Goal: Task Accomplishment & Management: Complete application form

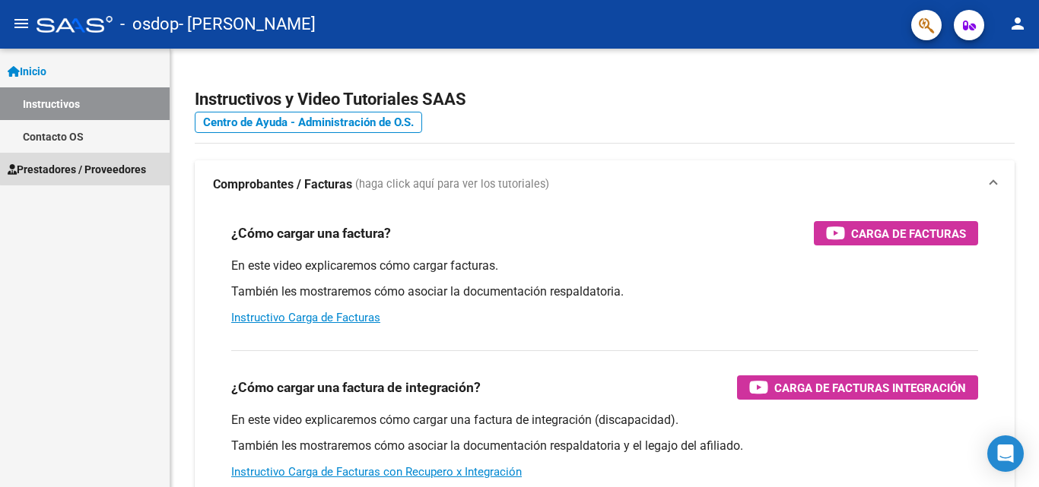
click at [97, 164] on span "Prestadores / Proveedores" at bounding box center [77, 169] width 138 height 17
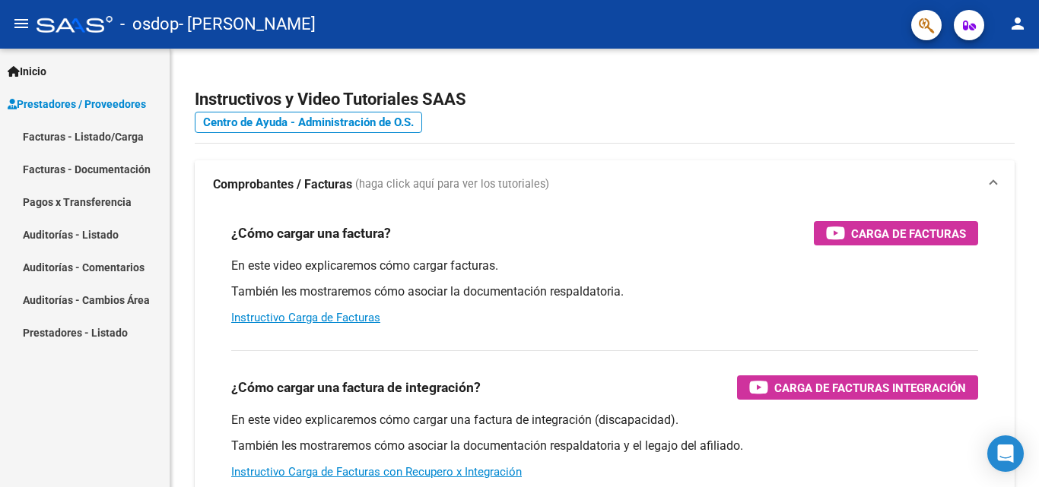
click at [105, 168] on link "Facturas - Documentación" at bounding box center [85, 169] width 170 height 33
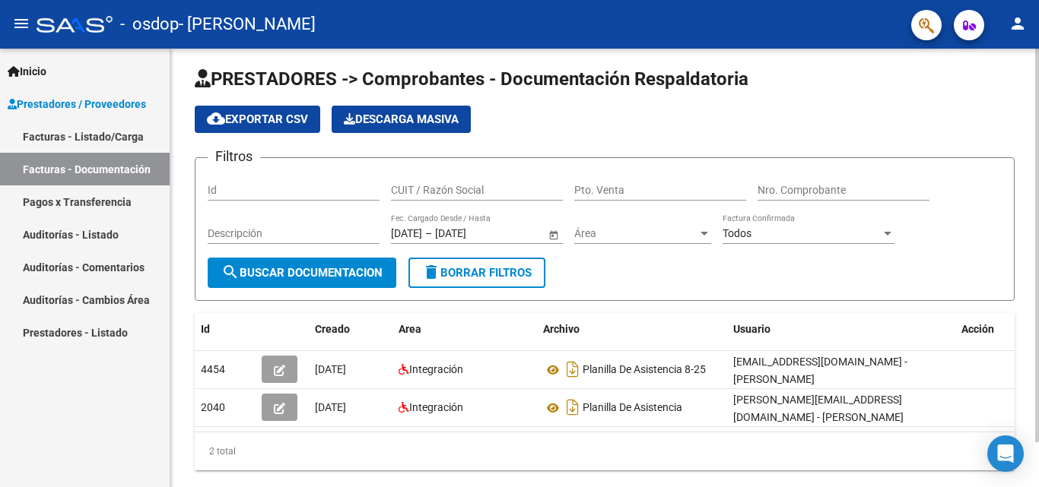
scroll to position [50, 0]
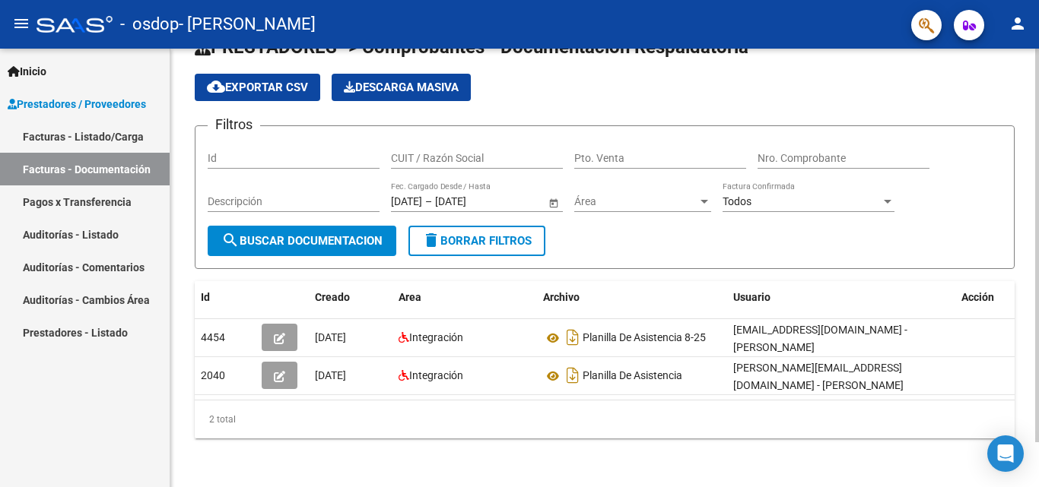
click at [1038, 326] on div at bounding box center [1037, 291] width 4 height 394
click at [1014, 30] on mat-icon "person" at bounding box center [1017, 23] width 18 height 18
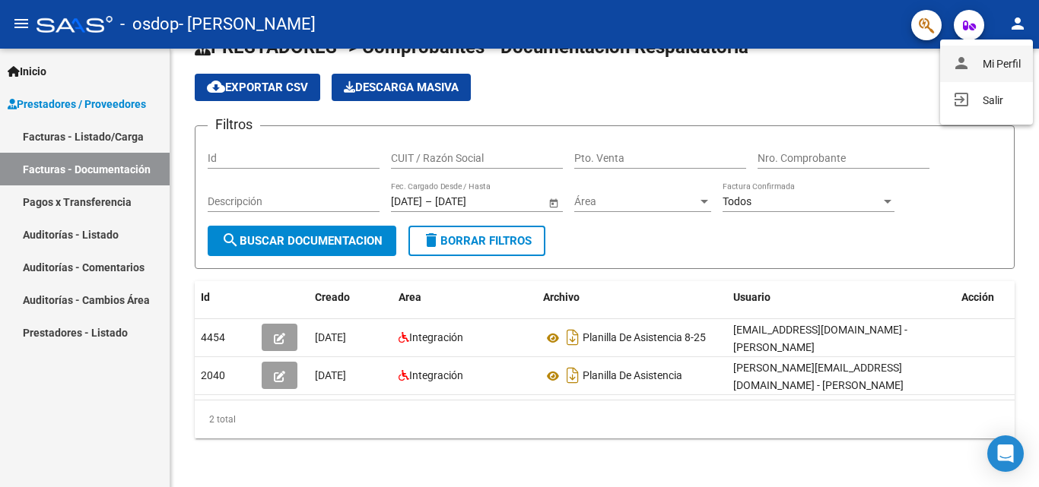
click at [989, 68] on button "person Mi Perfil" at bounding box center [986, 64] width 93 height 36
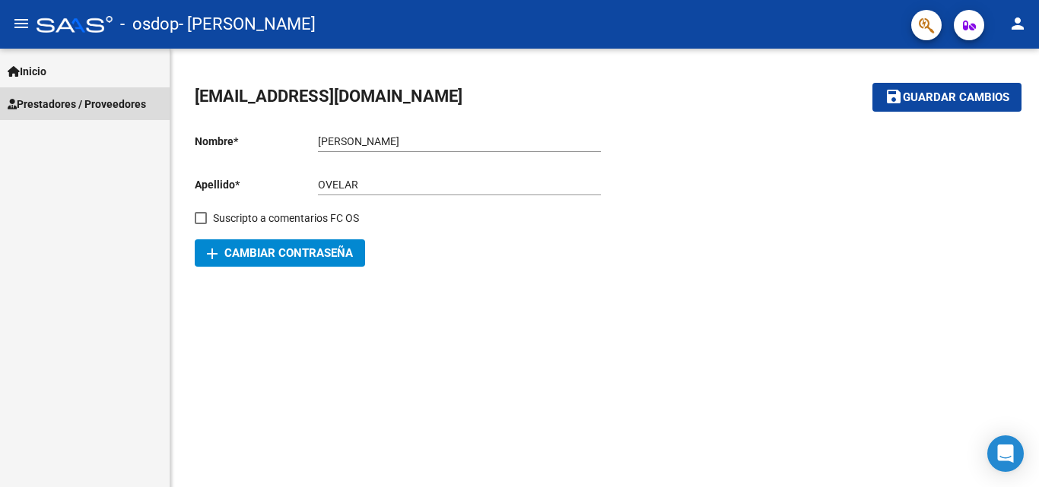
click at [60, 104] on span "Prestadores / Proveedores" at bounding box center [77, 104] width 138 height 17
click at [78, 102] on span "Prestadores / Proveedores" at bounding box center [77, 104] width 138 height 17
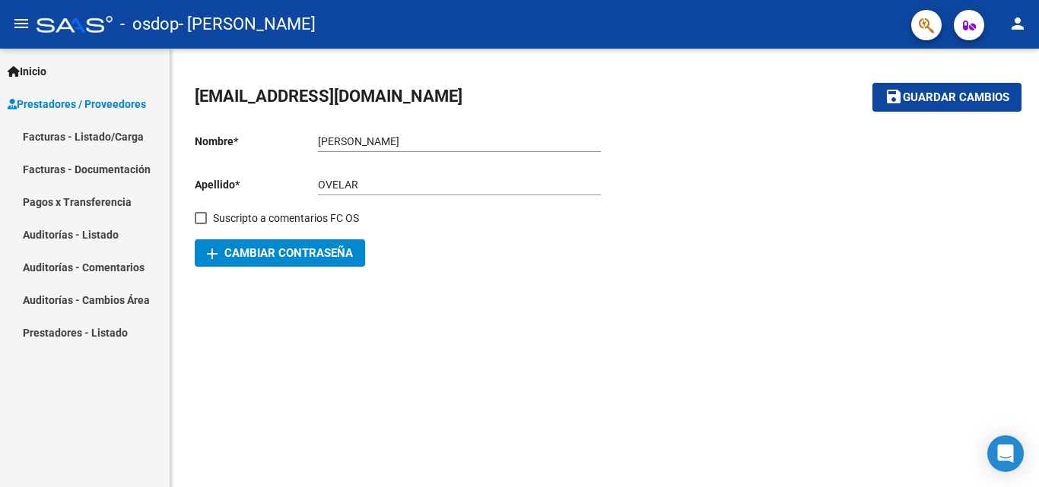
click at [89, 170] on link "Facturas - Documentación" at bounding box center [85, 169] width 170 height 33
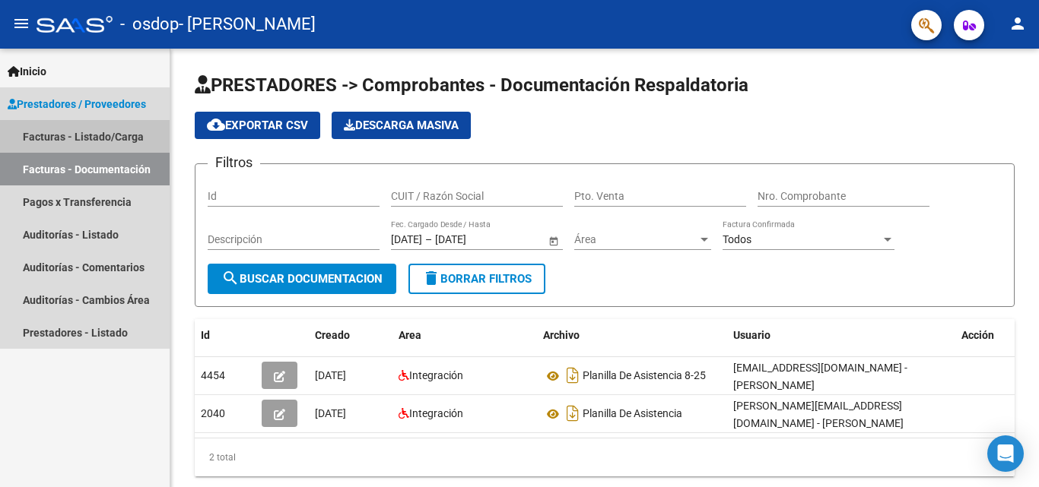
click at [97, 140] on link "Facturas - Listado/Carga" at bounding box center [85, 136] width 170 height 33
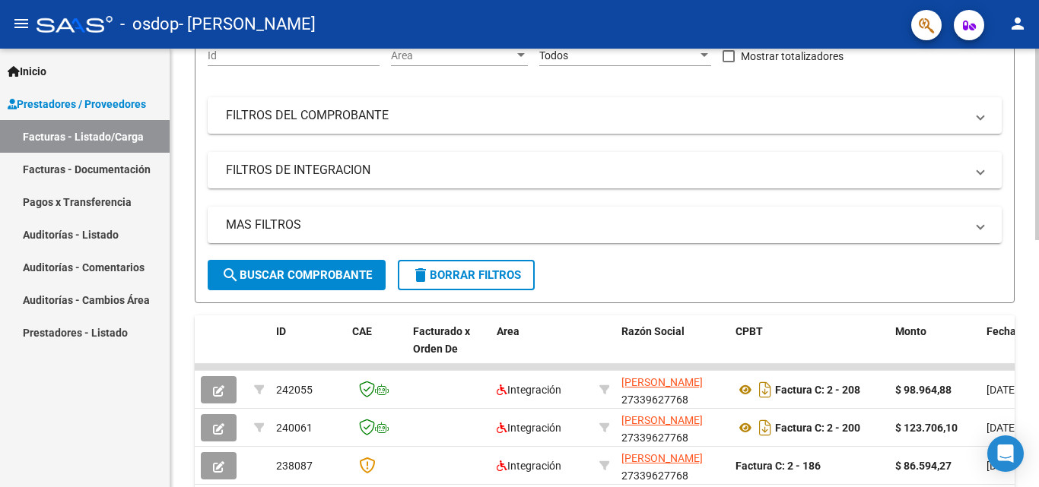
click at [1038, 227] on div at bounding box center [1037, 232] width 4 height 192
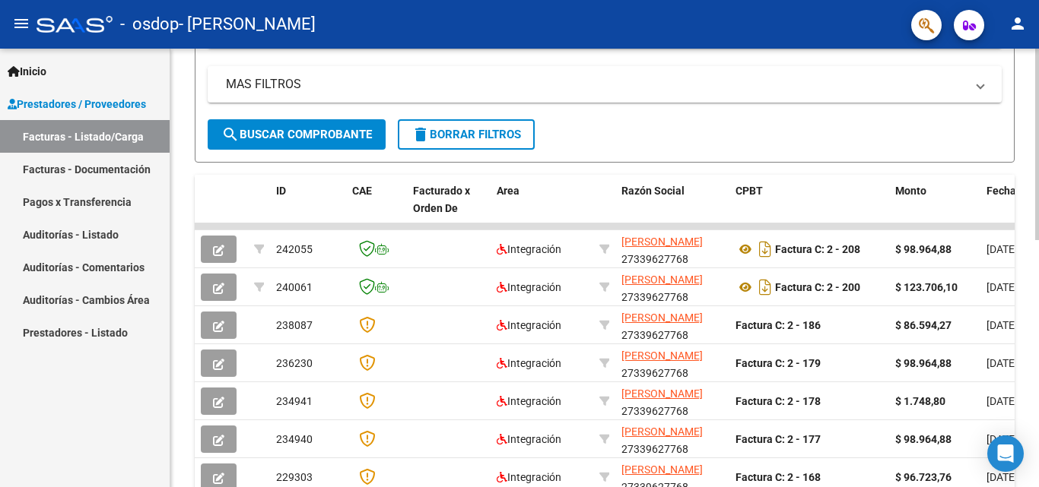
scroll to position [338, 0]
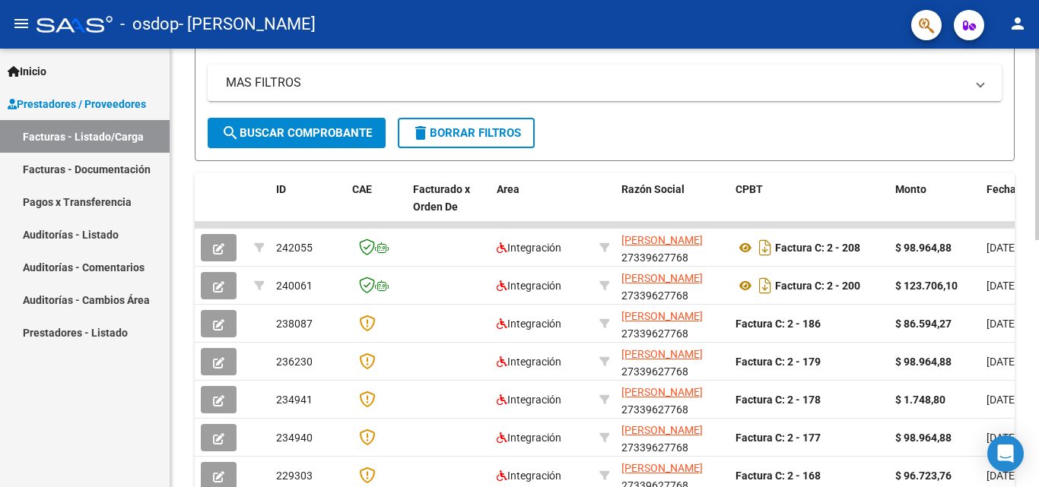
click at [1038, 289] on div at bounding box center [1037, 296] width 4 height 192
click at [361, 186] on span "CAE" at bounding box center [362, 189] width 20 height 12
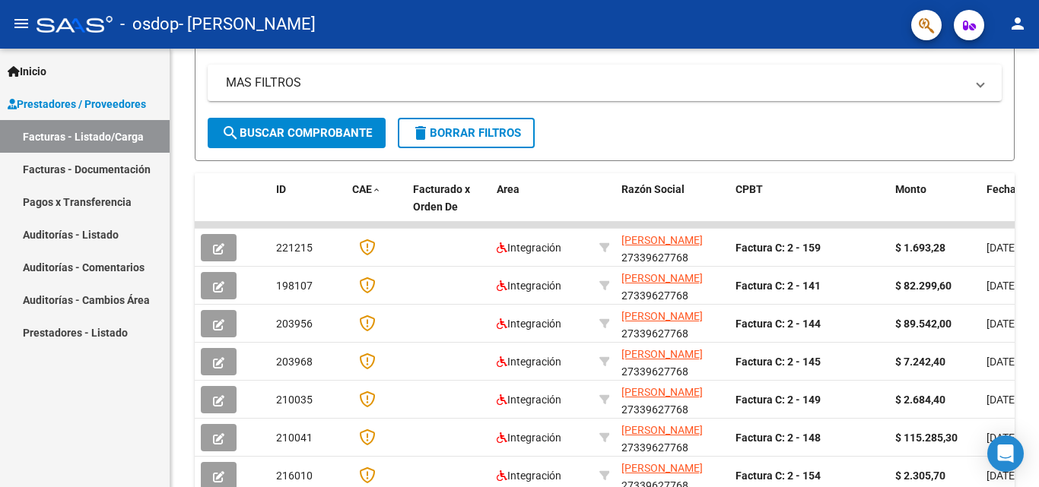
click at [95, 167] on link "Facturas - Documentación" at bounding box center [85, 169] width 170 height 33
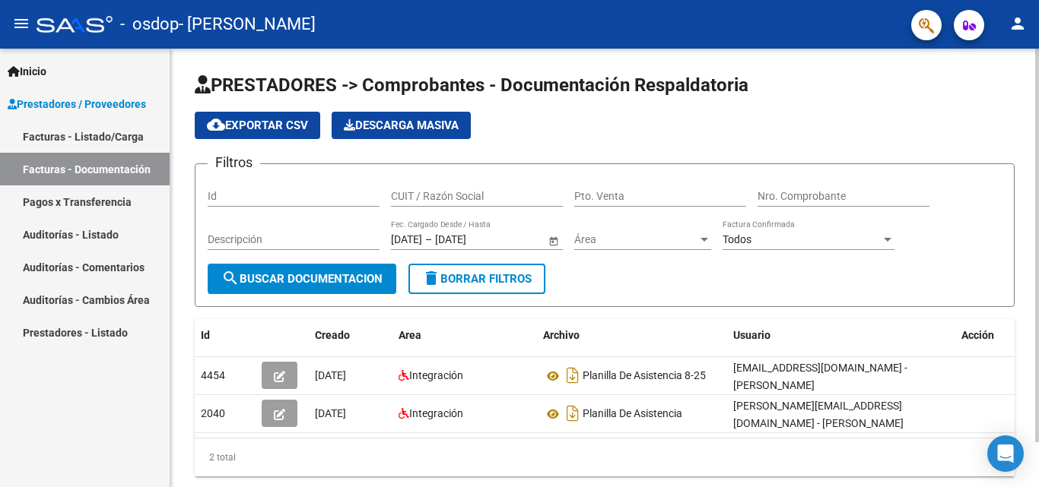
scroll to position [50, 0]
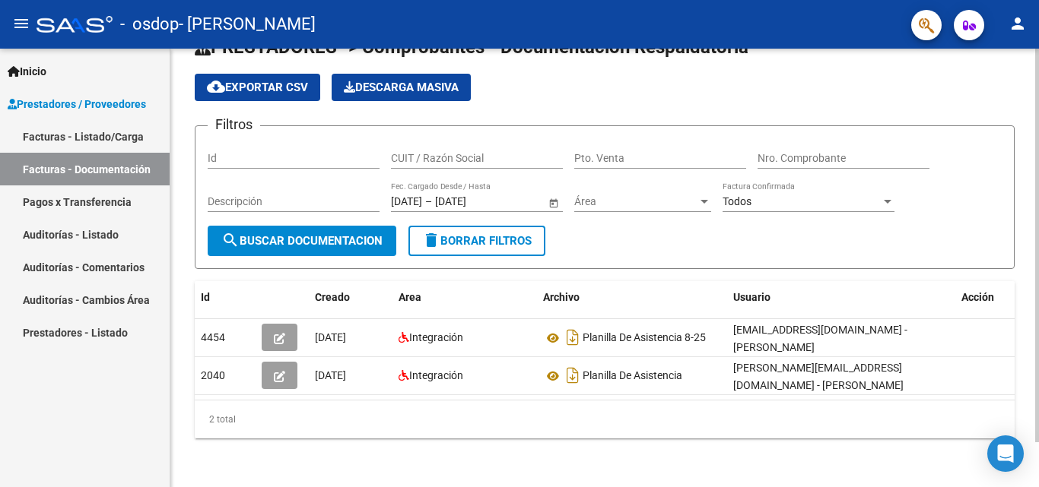
click at [1038, 299] on div at bounding box center [1037, 291] width 4 height 394
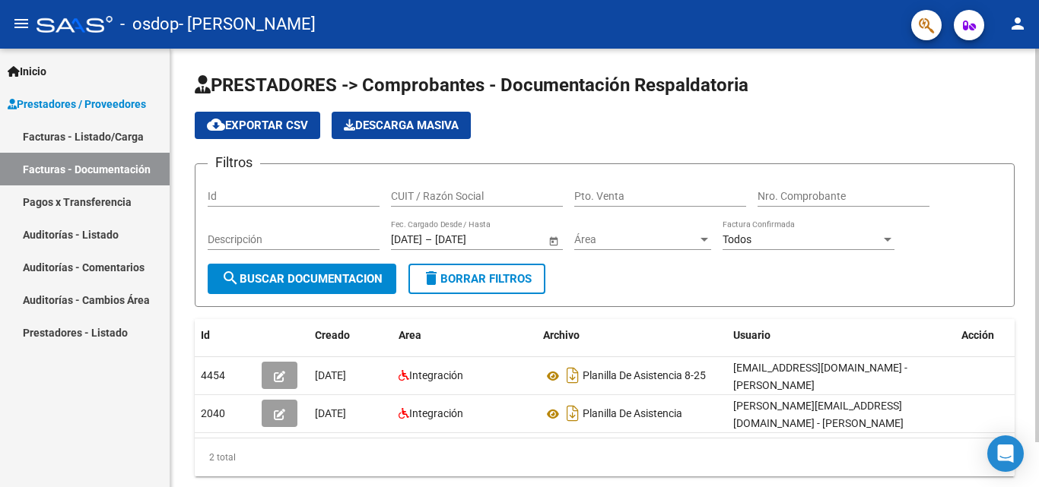
click at [1036, 230] on div at bounding box center [1037, 246] width 4 height 394
click at [278, 129] on span "cloud_download Exportar CSV" at bounding box center [257, 126] width 101 height 14
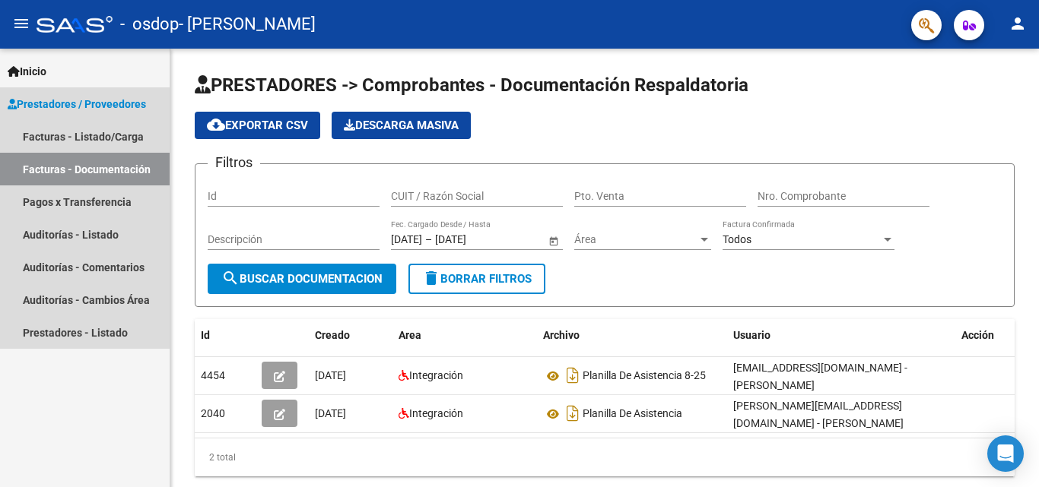
click at [98, 163] on link "Facturas - Documentación" at bounding box center [85, 169] width 170 height 33
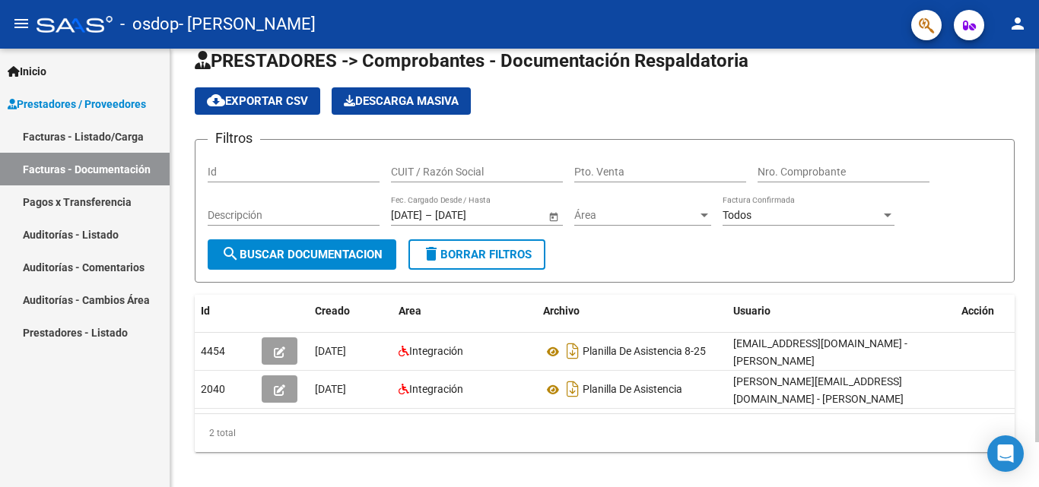
scroll to position [50, 0]
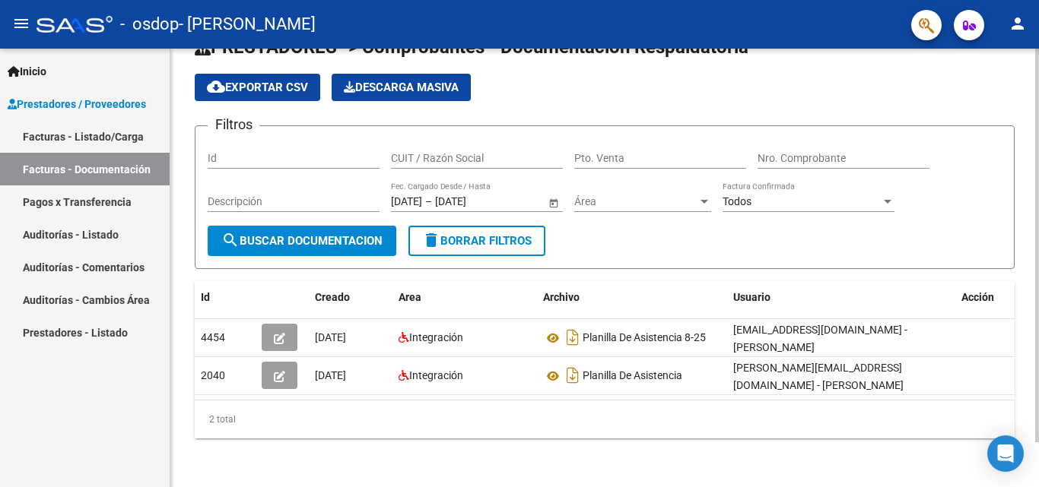
click at [1038, 414] on div at bounding box center [1037, 291] width 4 height 394
click at [250, 152] on input "Id" at bounding box center [294, 158] width 172 height 13
click at [398, 152] on input "CUIT / Razón Social" at bounding box center [477, 158] width 172 height 13
type input "27339627768"
click at [336, 234] on span "search Buscar Documentacion" at bounding box center [301, 241] width 161 height 14
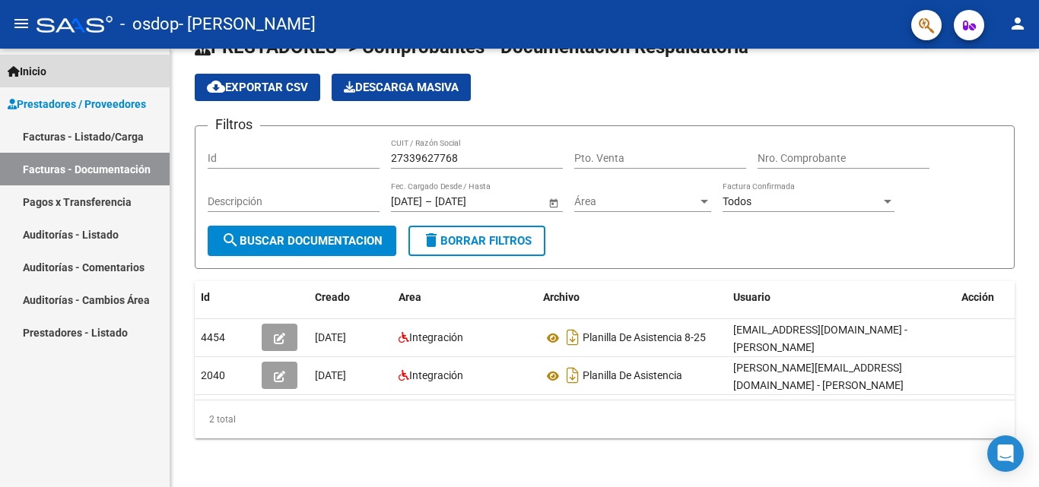
click at [40, 71] on span "Inicio" at bounding box center [27, 71] width 39 height 17
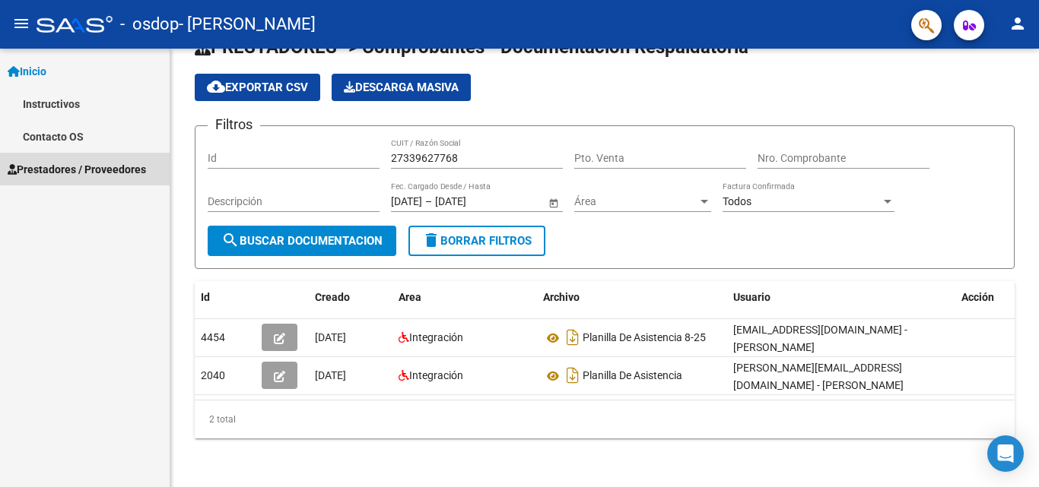
click at [65, 168] on span "Prestadores / Proveedores" at bounding box center [77, 169] width 138 height 17
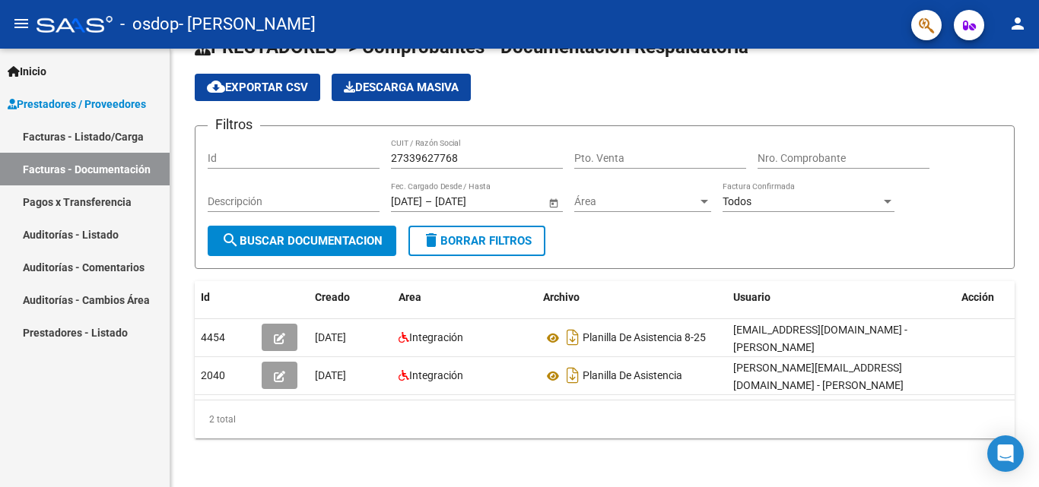
click at [78, 328] on link "Prestadores - Listado" at bounding box center [85, 332] width 170 height 33
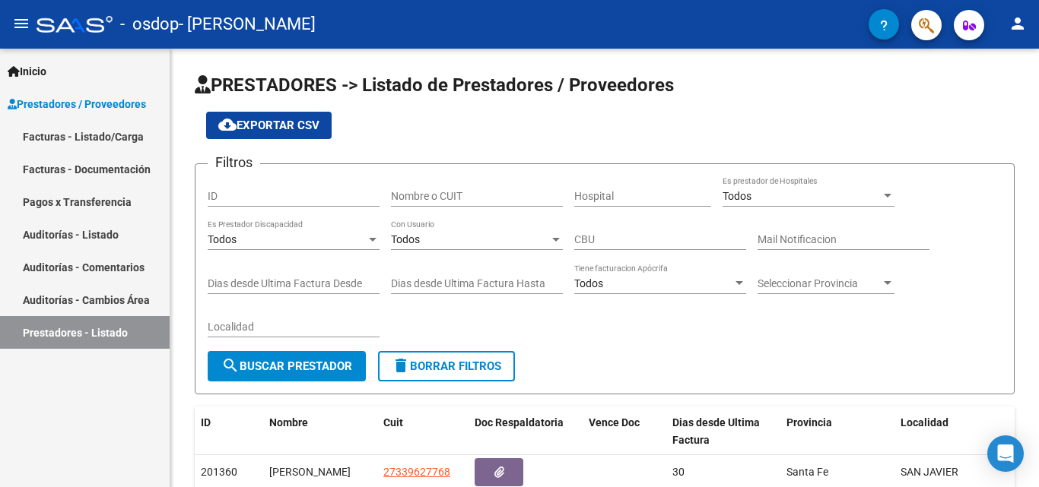
click at [103, 134] on link "Facturas - Listado/Carga" at bounding box center [85, 136] width 170 height 33
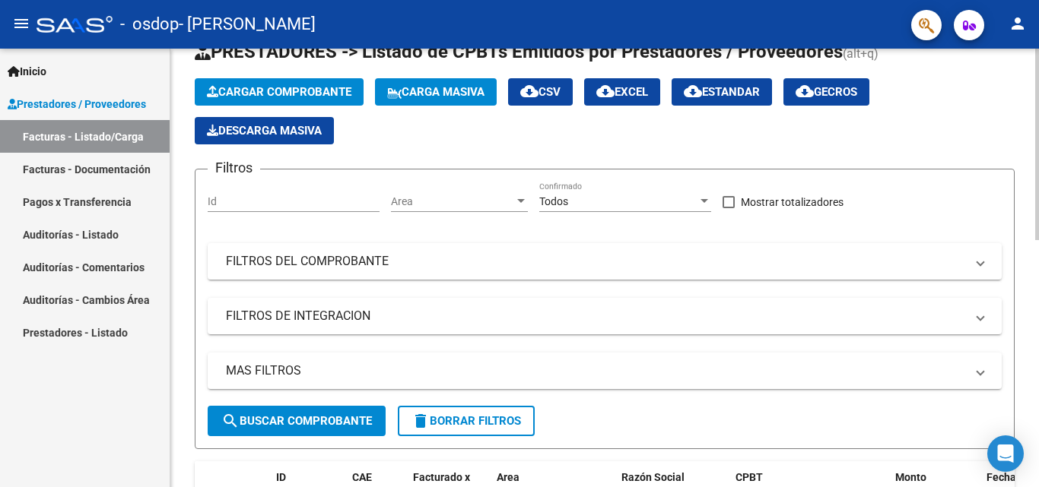
scroll to position [49, 0]
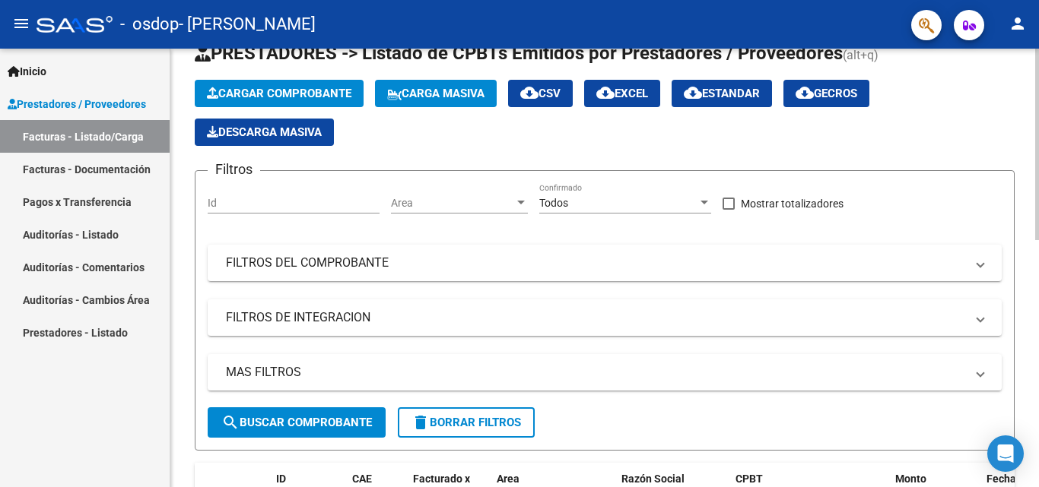
click at [1029, 159] on div "Video tutorial PRESTADORES -> Listado de CPBTs Emitidos por Prestadores / Prove…" at bounding box center [606, 495] width 872 height 991
click at [99, 173] on link "Facturas - Documentación" at bounding box center [85, 169] width 170 height 33
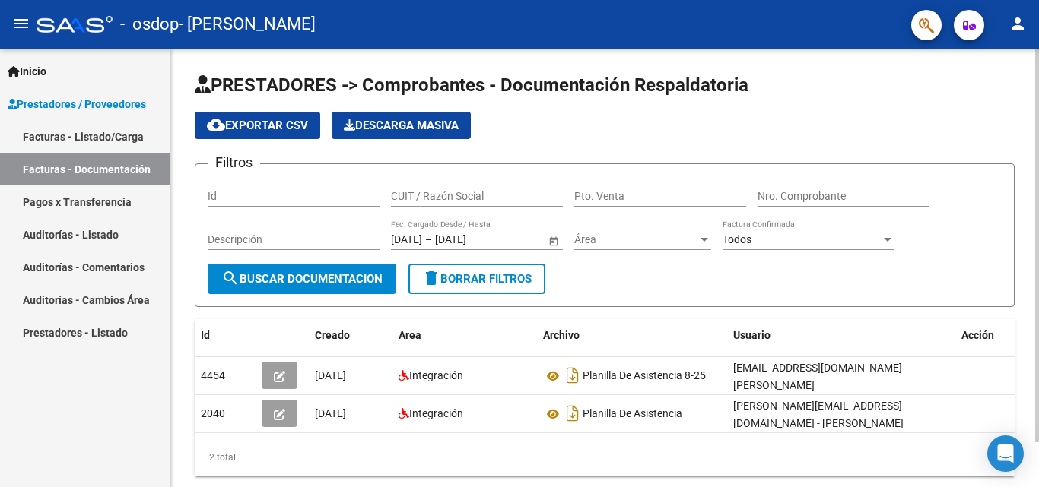
scroll to position [50, 0]
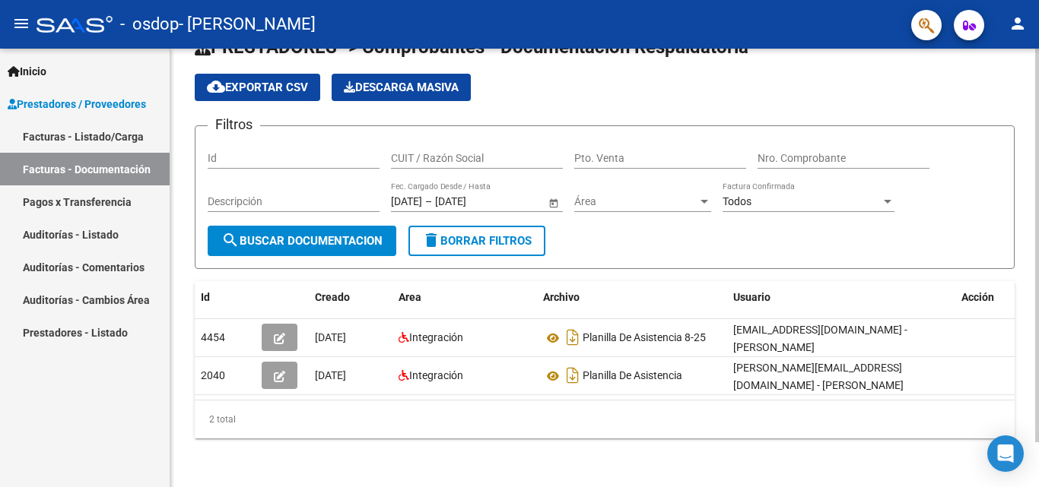
click at [1038, 422] on div at bounding box center [1037, 291] width 4 height 394
click at [106, 334] on link "Prestadores - Listado" at bounding box center [85, 332] width 170 height 33
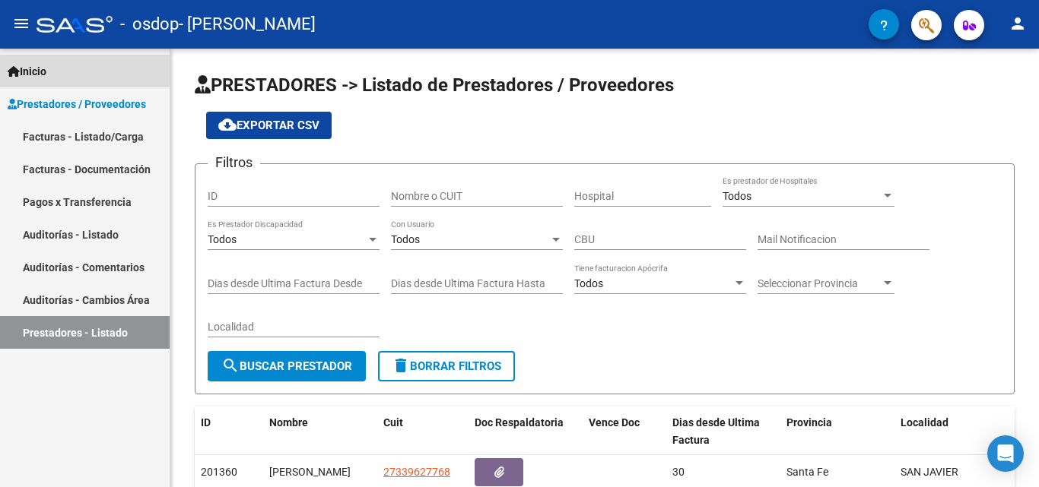
click at [46, 71] on span "Inicio" at bounding box center [27, 71] width 39 height 17
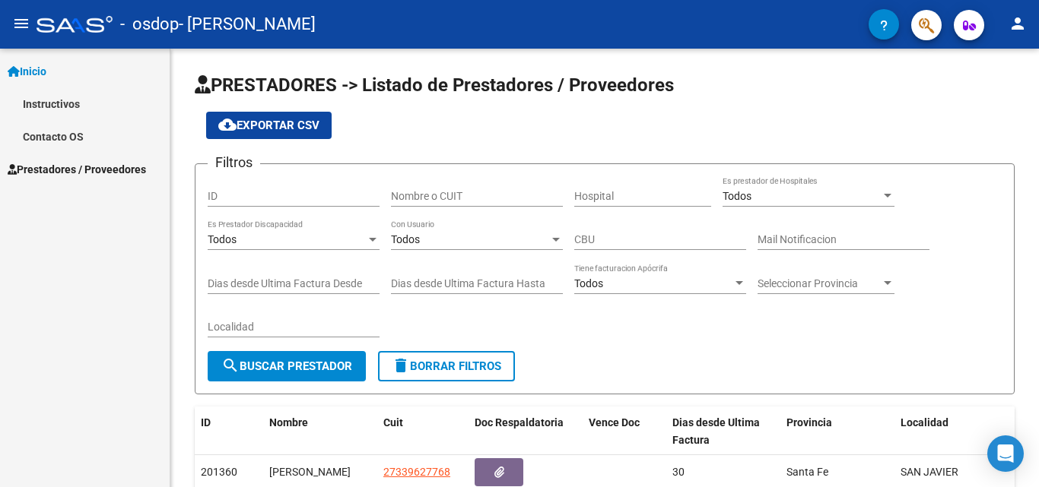
click at [86, 167] on span "Prestadores / Proveedores" at bounding box center [77, 169] width 138 height 17
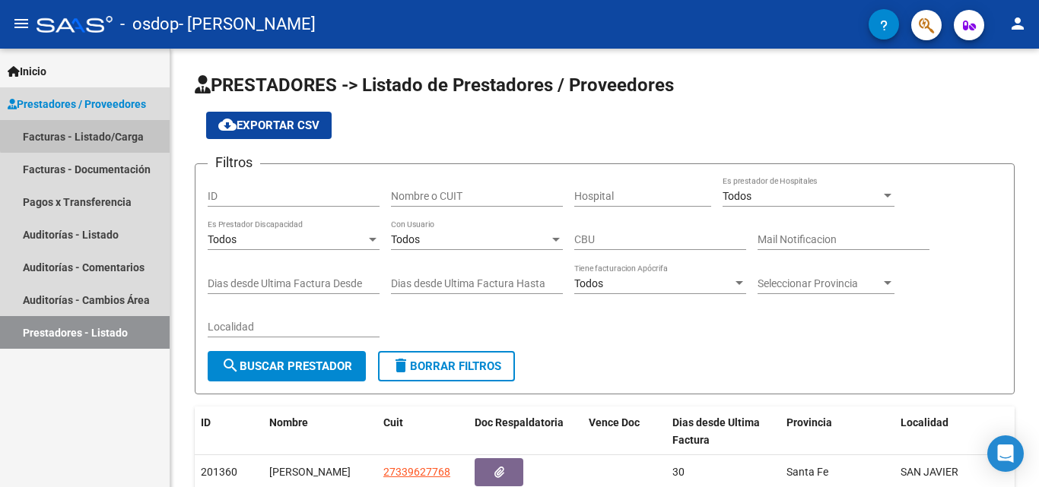
click at [93, 131] on link "Facturas - Listado/Carga" at bounding box center [85, 136] width 170 height 33
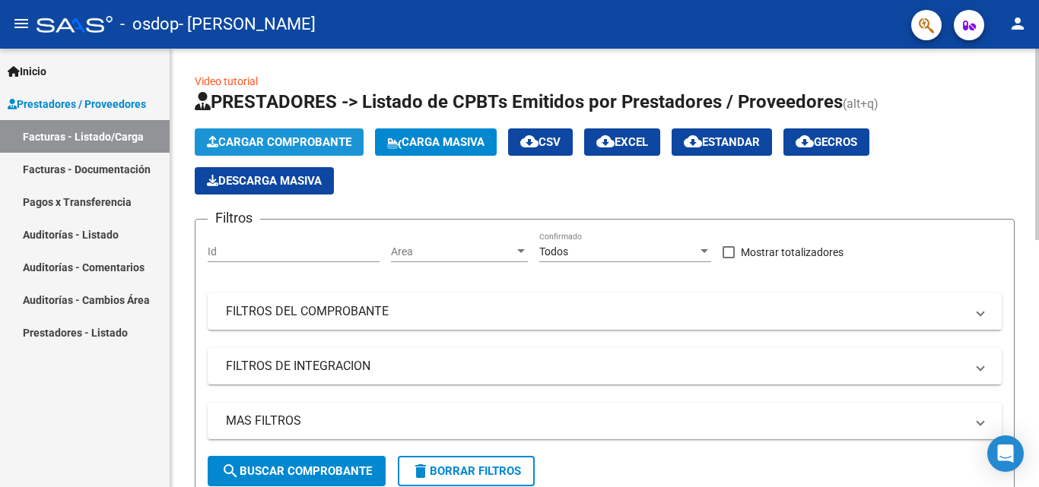
click at [283, 136] on span "Cargar Comprobante" at bounding box center [279, 142] width 144 height 14
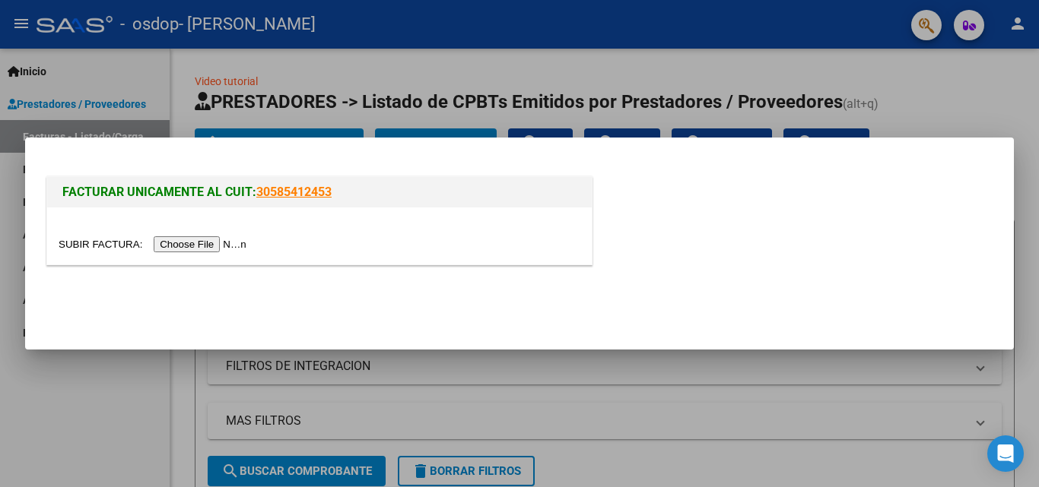
click at [212, 249] on input "file" at bounding box center [155, 244] width 192 height 16
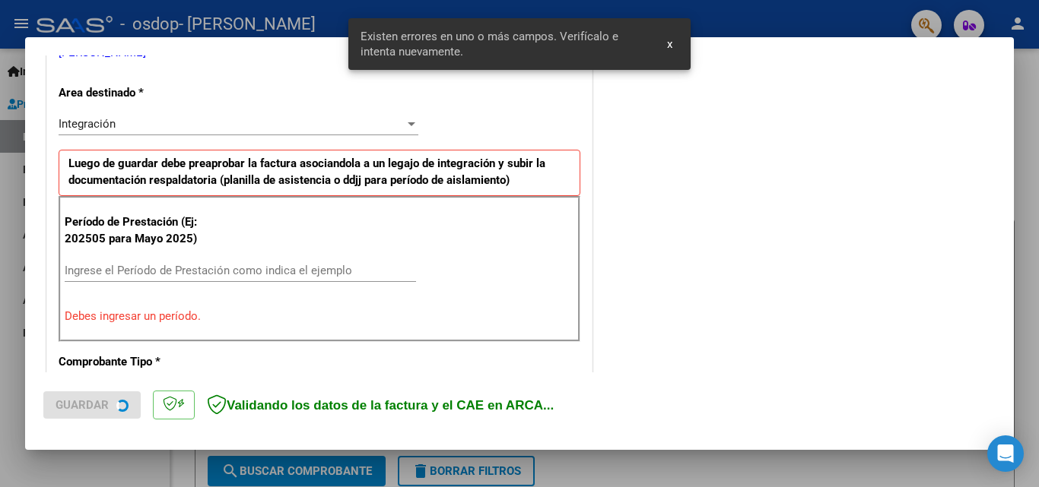
scroll to position [343, 0]
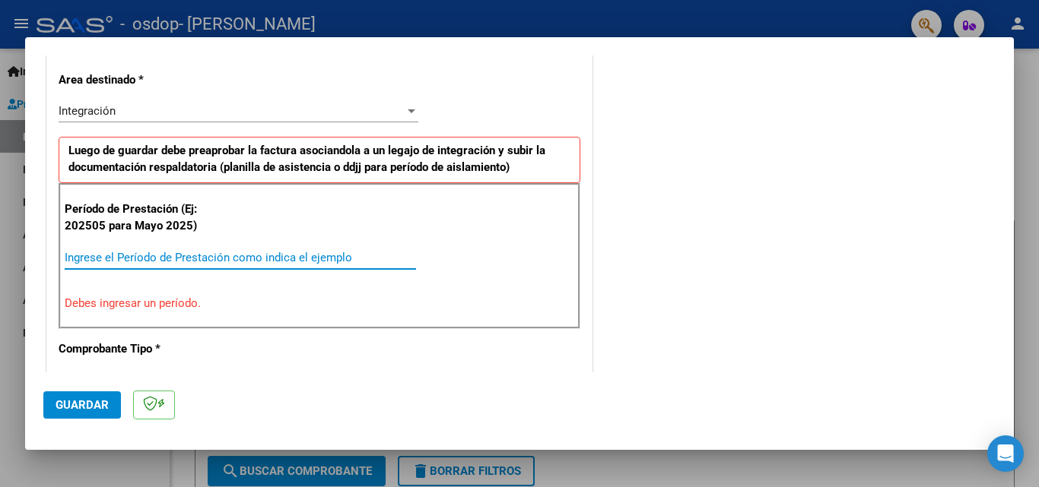
click at [114, 255] on input "Ingrese el Período de Prestación como indica el ejemplo" at bounding box center [240, 258] width 351 height 14
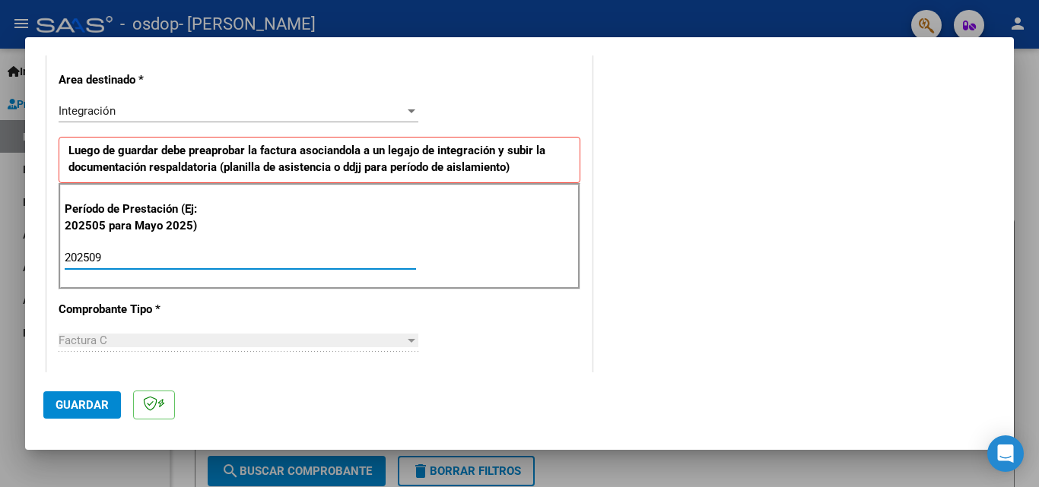
type input "202509"
click at [404, 344] on div at bounding box center [411, 341] width 14 height 12
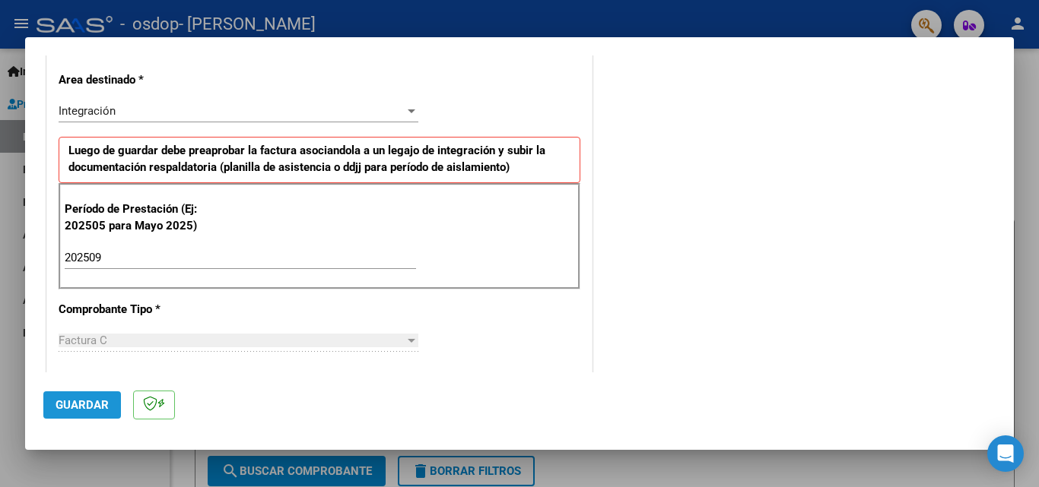
click at [96, 407] on span "Guardar" at bounding box center [82, 405] width 53 height 14
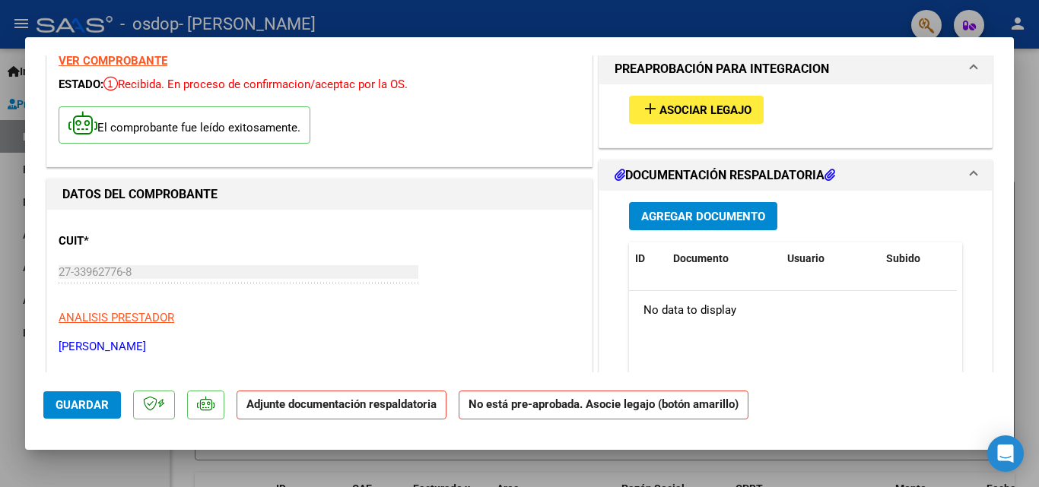
scroll to position [69, 0]
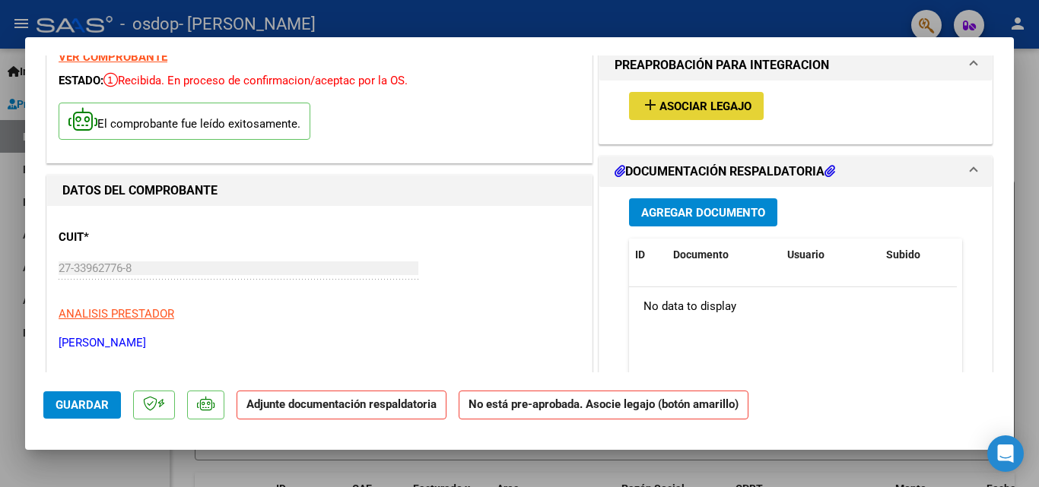
click at [714, 111] on span "Asociar Legajo" at bounding box center [705, 107] width 92 height 14
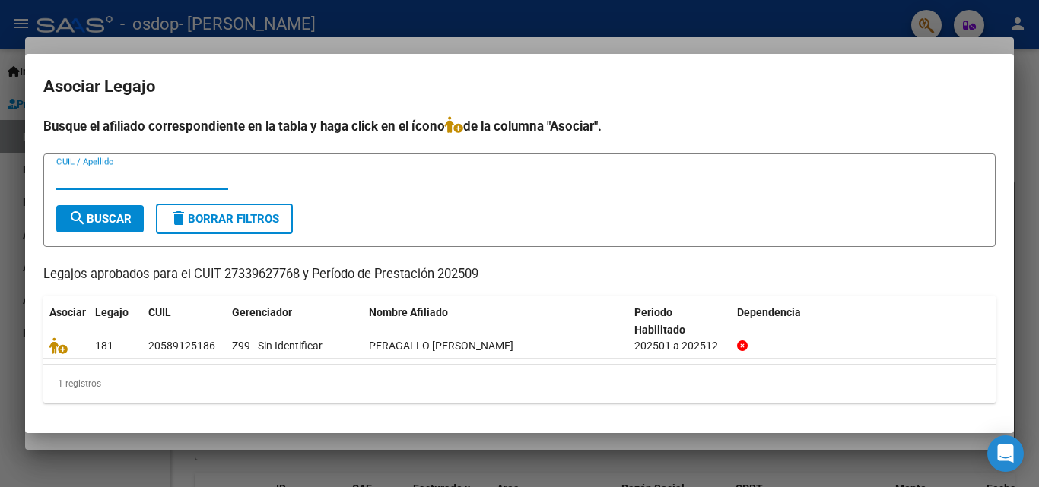
click at [90, 176] on input "CUIL / Apellido" at bounding box center [142, 178] width 172 height 14
type input "peragallo"
click at [117, 222] on span "search Buscar" at bounding box center [99, 219] width 63 height 14
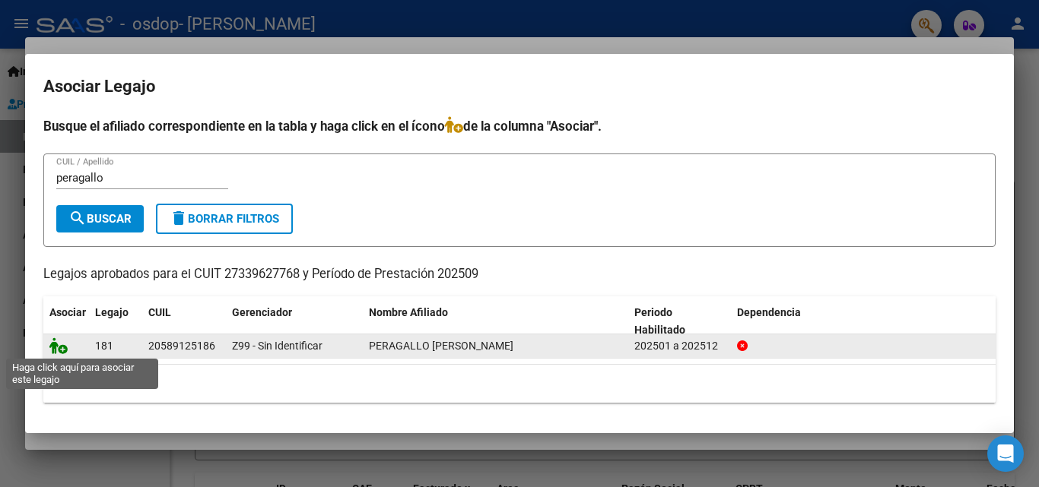
click at [59, 346] on icon at bounding box center [58, 346] width 18 height 17
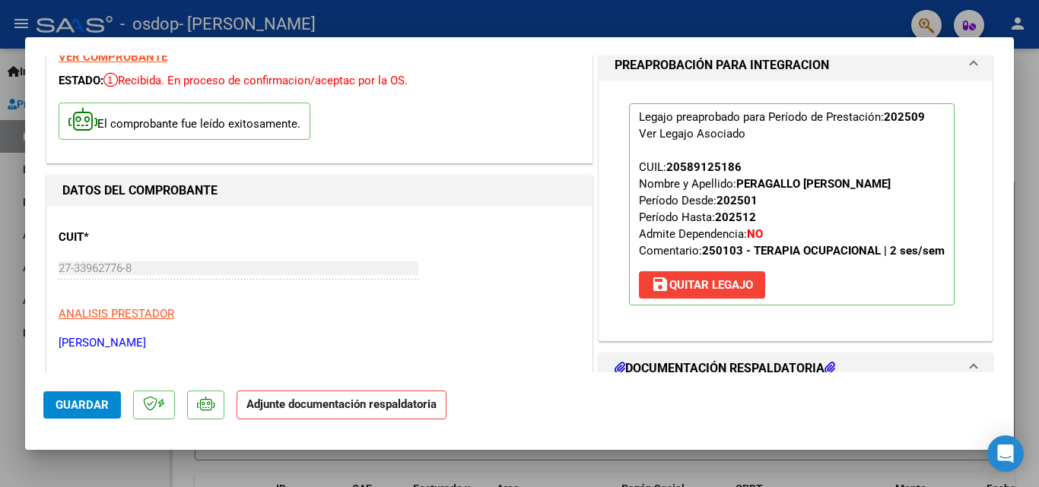
click at [76, 405] on span "Guardar" at bounding box center [82, 405] width 53 height 14
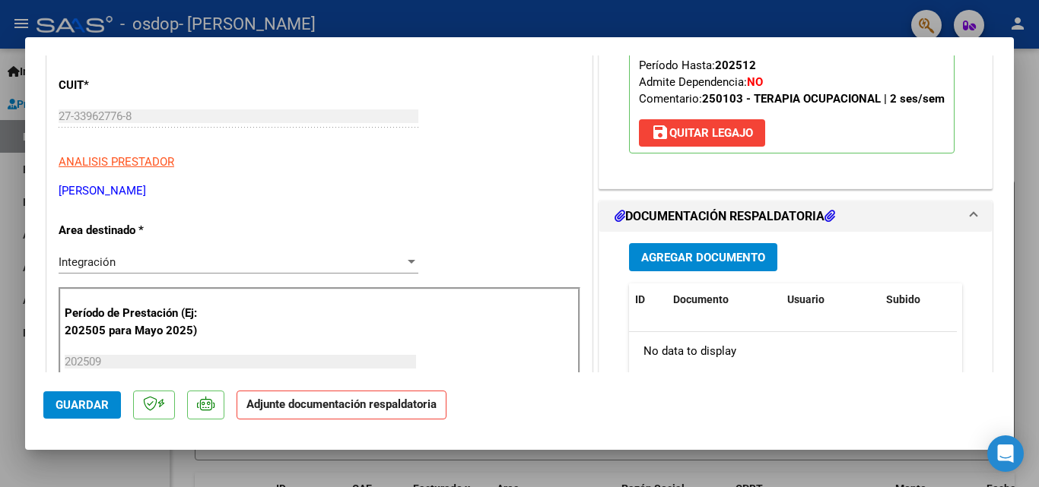
scroll to position [246, 0]
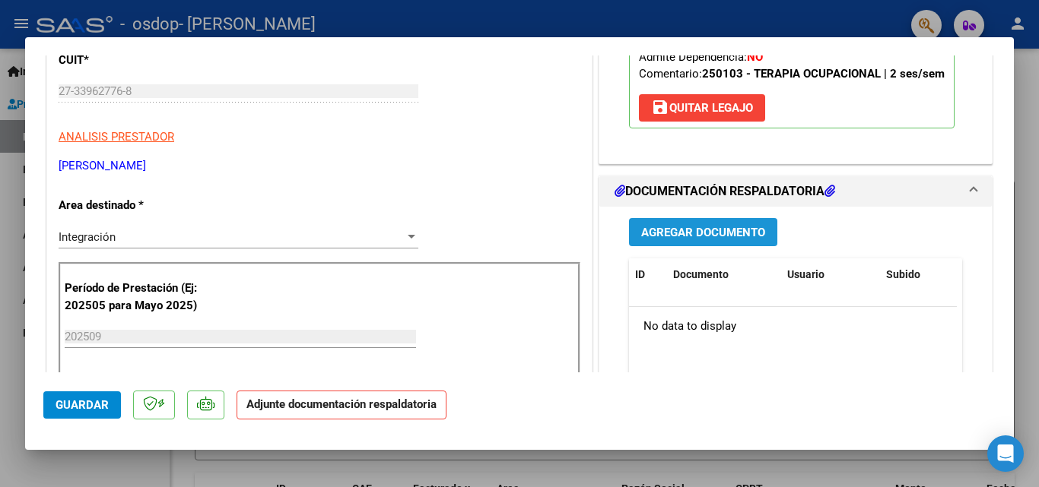
click at [689, 225] on span "Agregar Documento" at bounding box center [703, 232] width 124 height 14
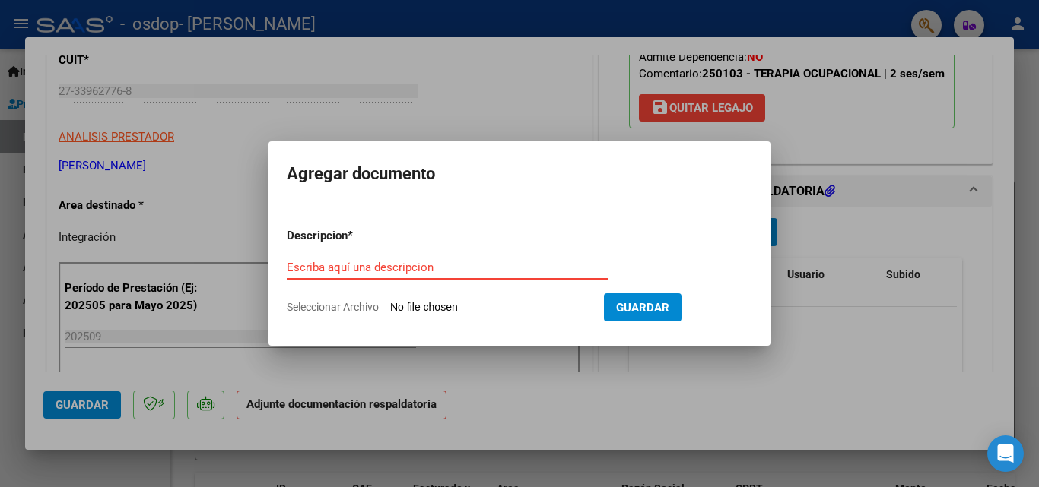
click at [350, 269] on input "Escriba aquí una descripcion" at bounding box center [447, 268] width 321 height 14
click at [351, 268] on input "Escriba aquí una descripcion" at bounding box center [447, 268] width 321 height 14
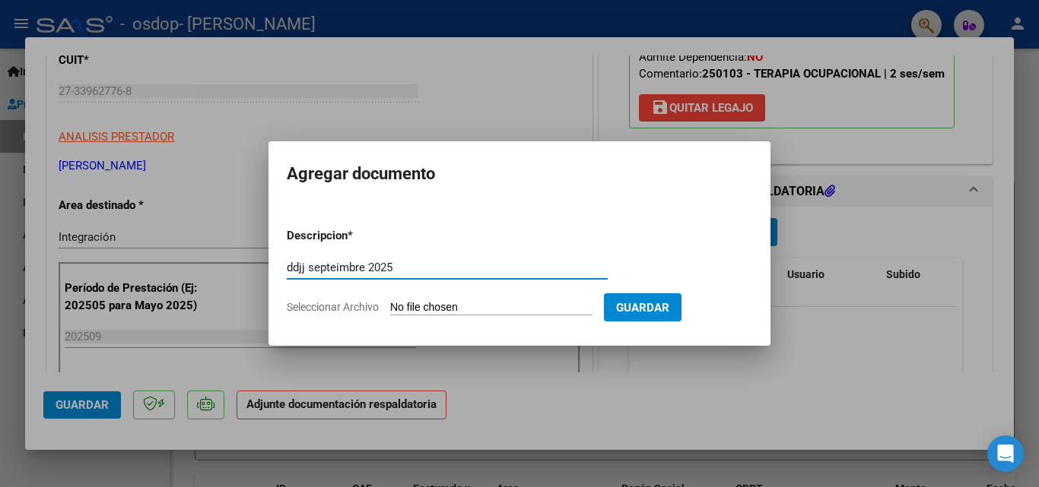
type input "ddjj septeimbre 2025"
click at [479, 305] on input "Seleccionar Archivo" at bounding box center [490, 308] width 201 height 14
type input "C:\fakepath\planilla [PERSON_NAME], [DATE] pdf.pdf"
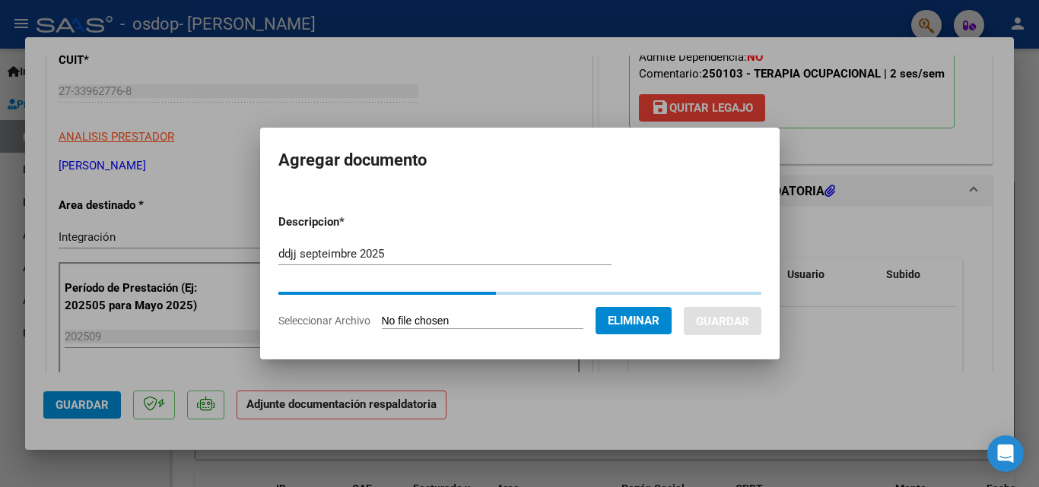
click at [309, 253] on input "ddjj septeimbre 2025" at bounding box center [444, 254] width 333 height 14
click at [309, 253] on input "ddjj septimbre 2025" at bounding box center [444, 254] width 333 height 14
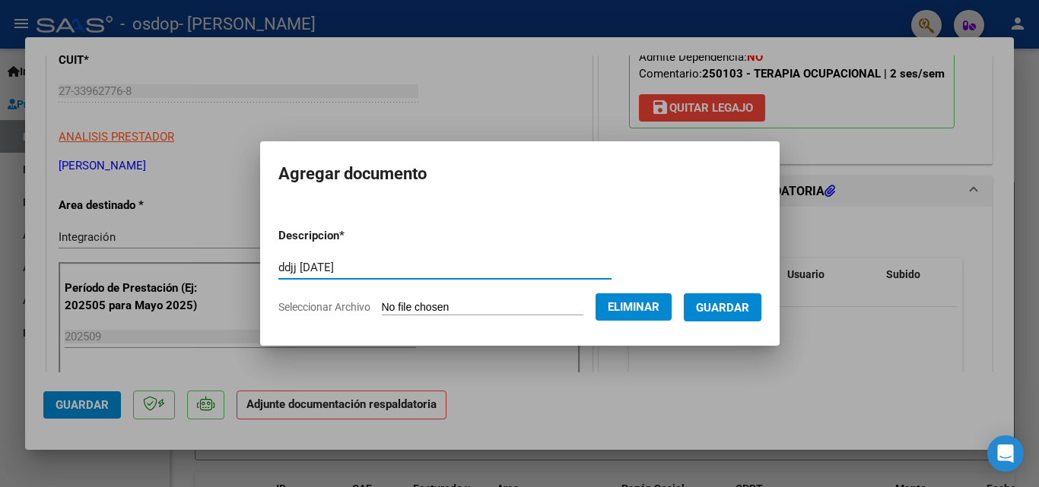
type input "ddjj [DATE]"
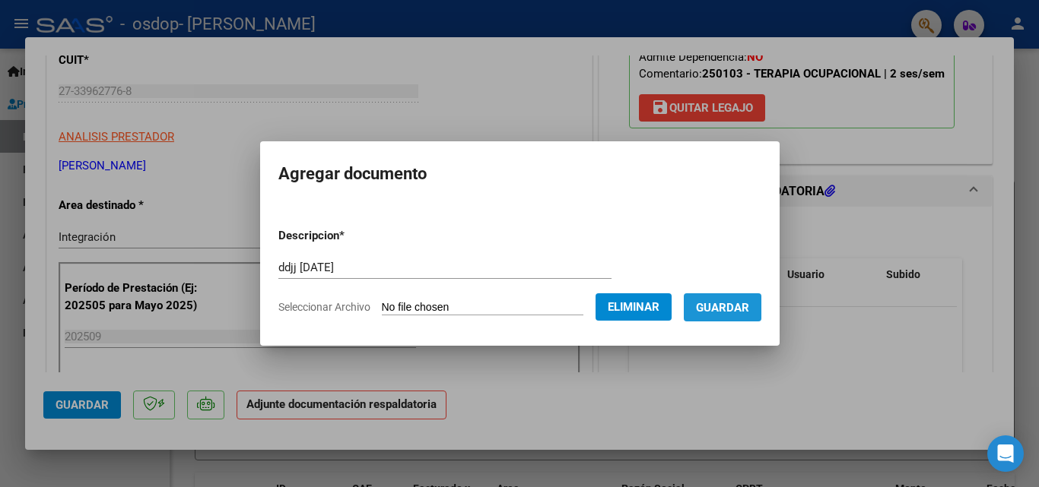
click at [744, 307] on span "Guardar" at bounding box center [722, 308] width 53 height 14
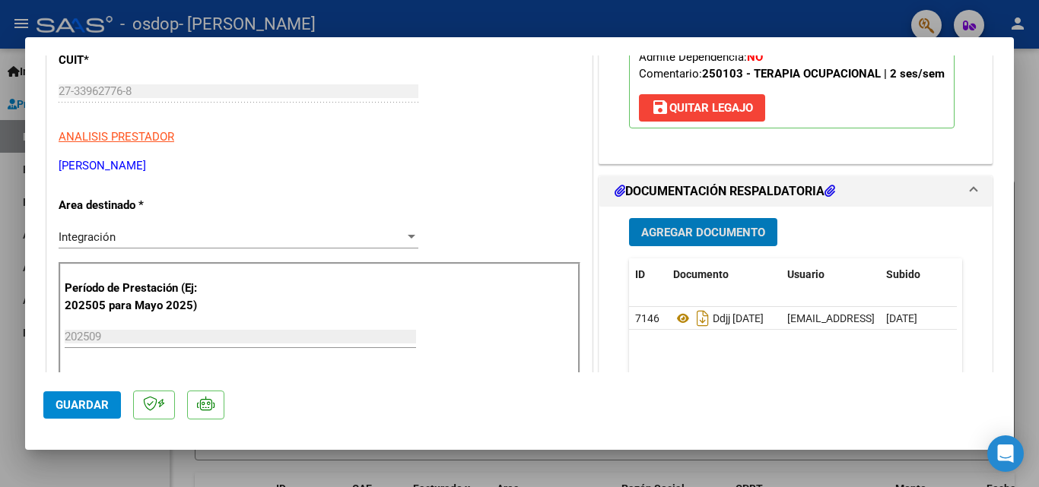
click at [92, 411] on span "Guardar" at bounding box center [82, 405] width 53 height 14
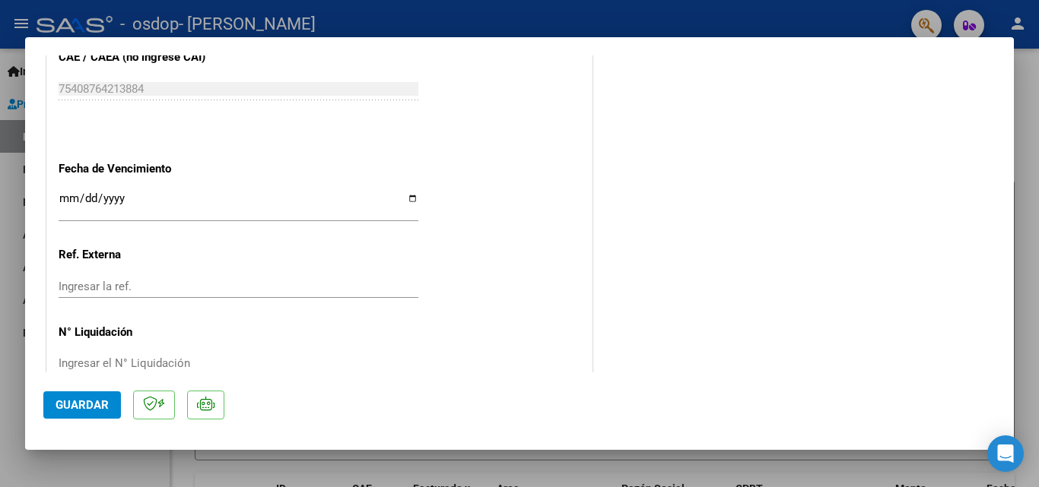
scroll to position [1044, 0]
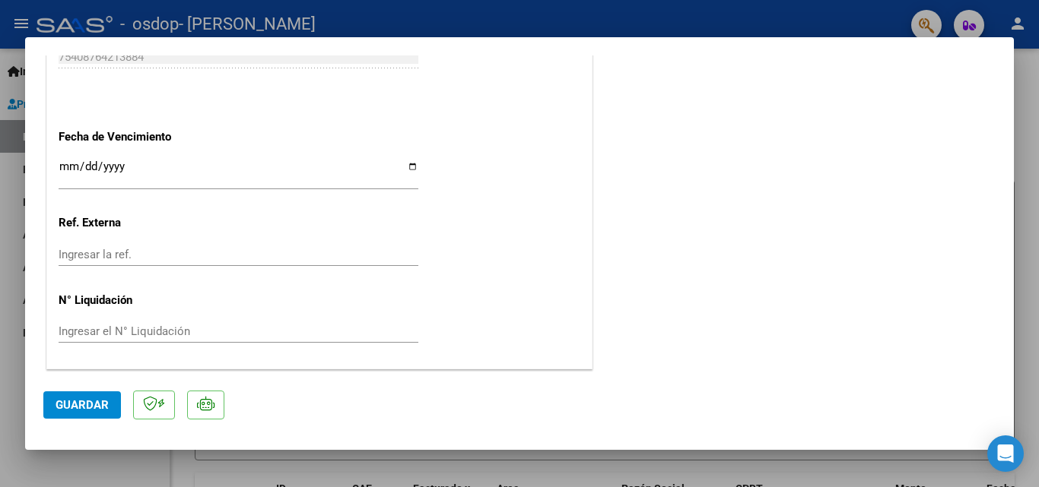
click at [91, 417] on button "Guardar" at bounding box center [82, 405] width 78 height 27
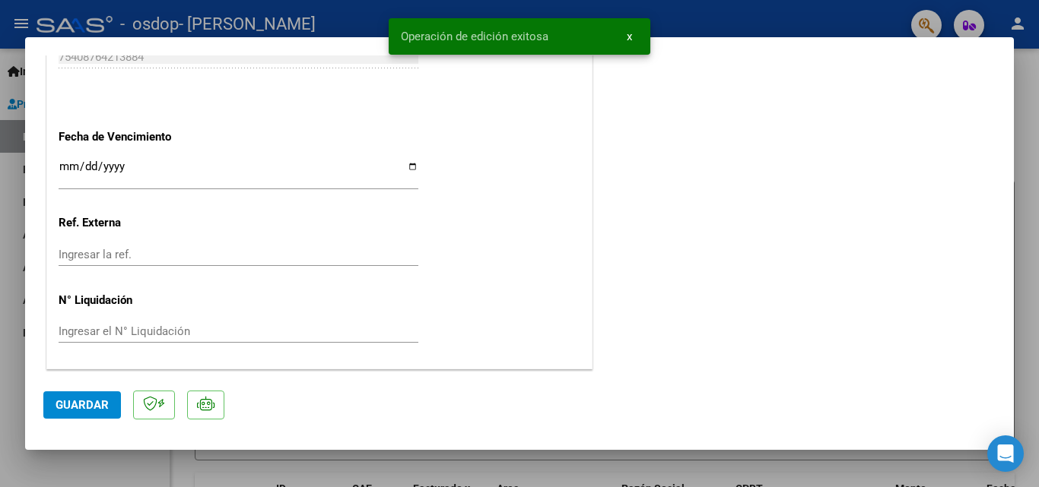
click at [626, 35] on span "x" at bounding box center [628, 37] width 5 height 14
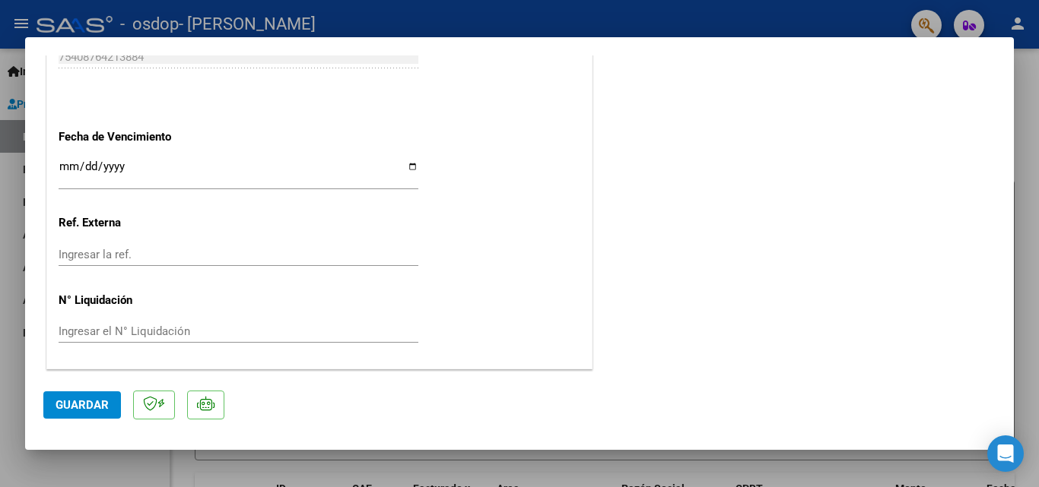
scroll to position [0, 0]
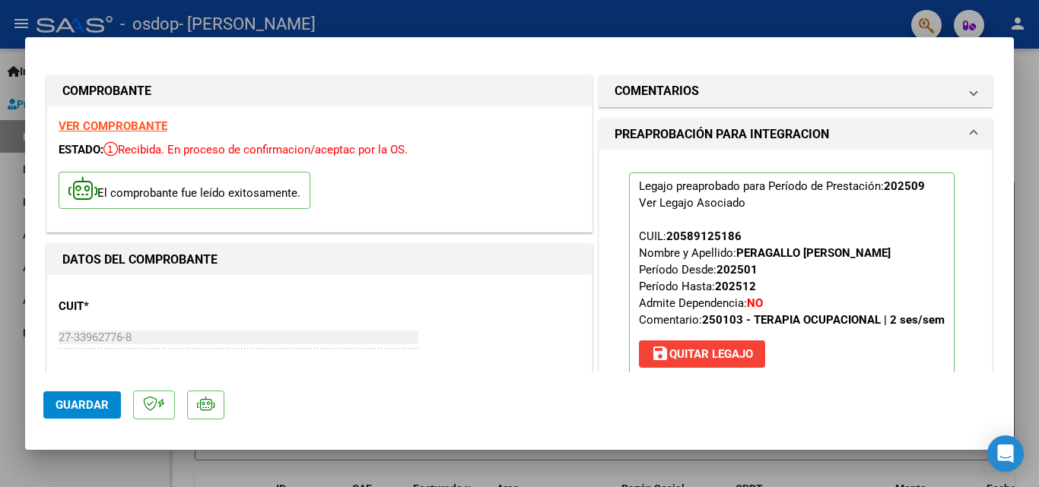
drag, startPoint x: 1004, startPoint y: 327, endPoint x: 686, endPoint y: 11, distance: 447.8
click at [686, 11] on div at bounding box center [519, 243] width 1039 height 487
type input "$ 0,00"
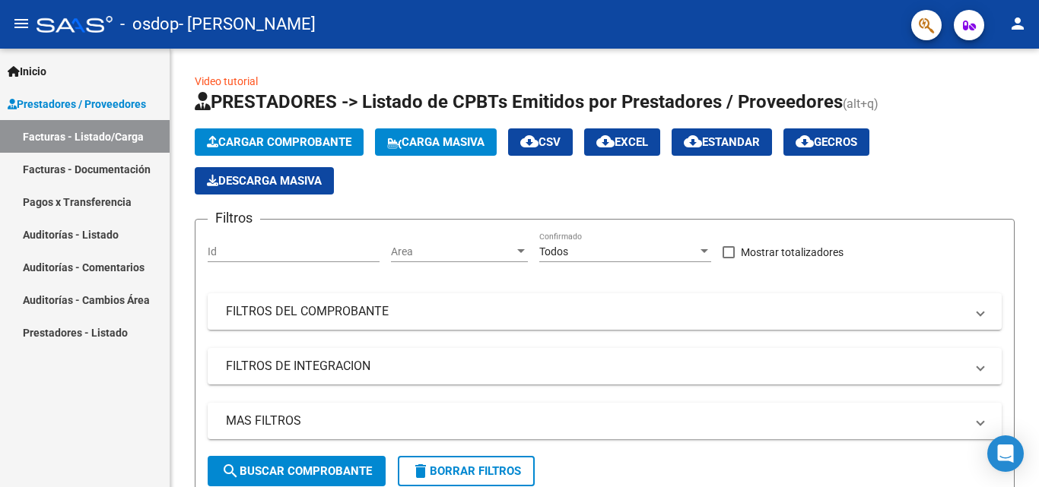
click at [109, 170] on link "Facturas - Documentación" at bounding box center [85, 169] width 170 height 33
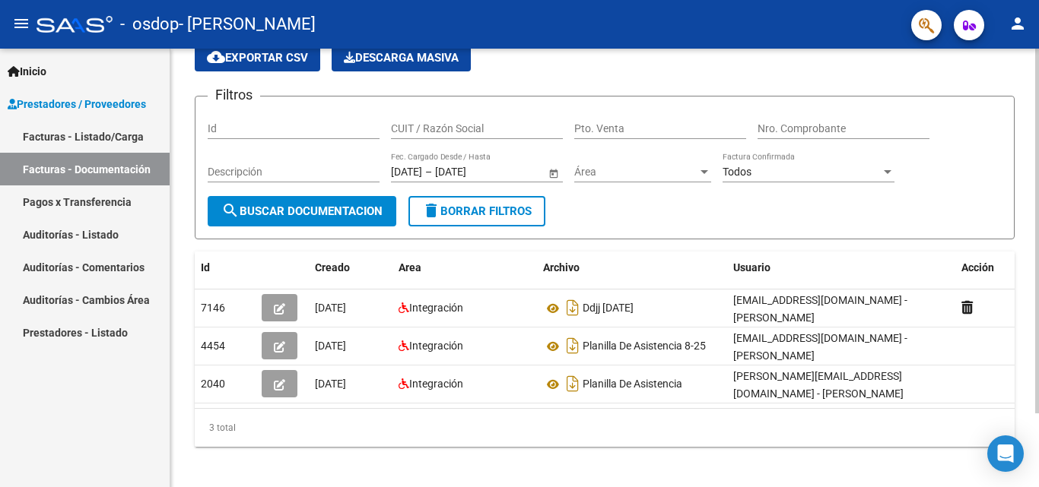
scroll to position [88, 0]
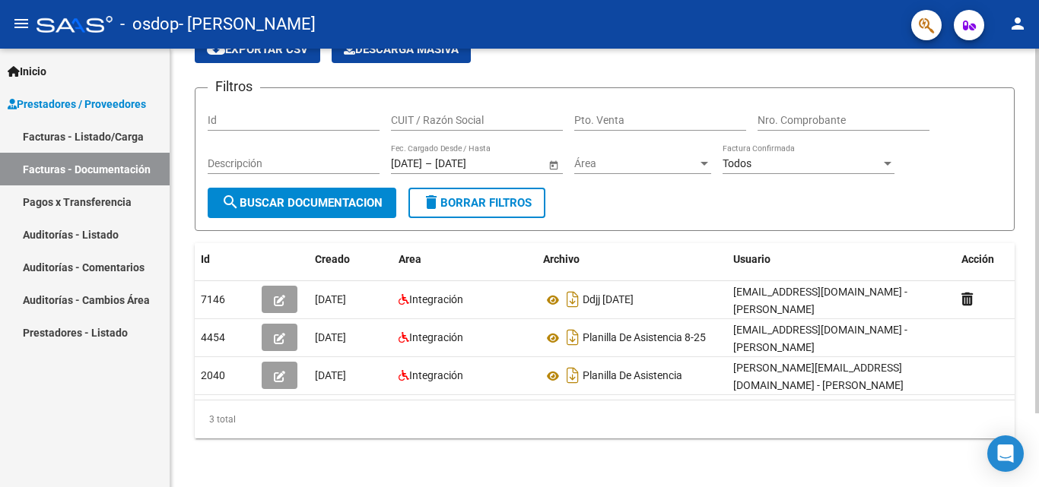
click at [1038, 293] on div at bounding box center [1037, 304] width 4 height 365
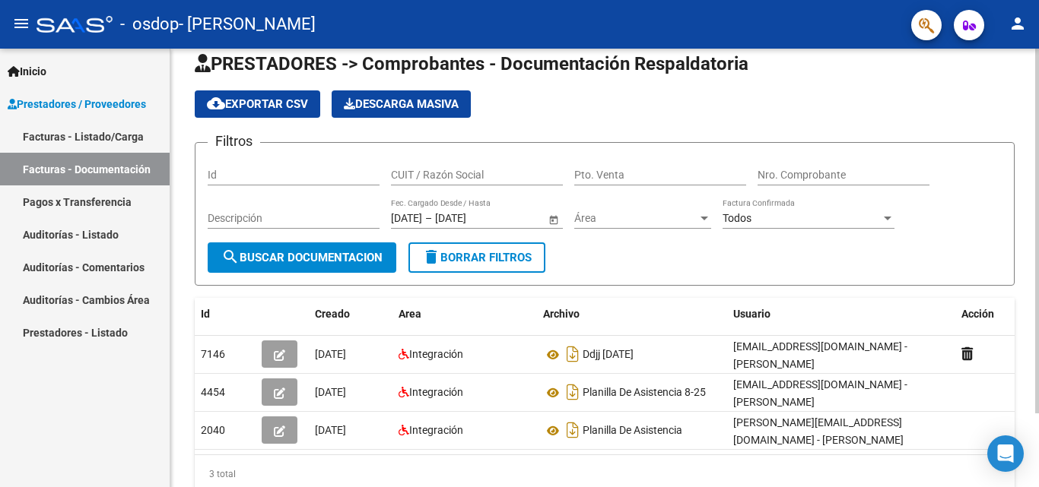
click at [1038, 234] on div at bounding box center [1037, 251] width 4 height 365
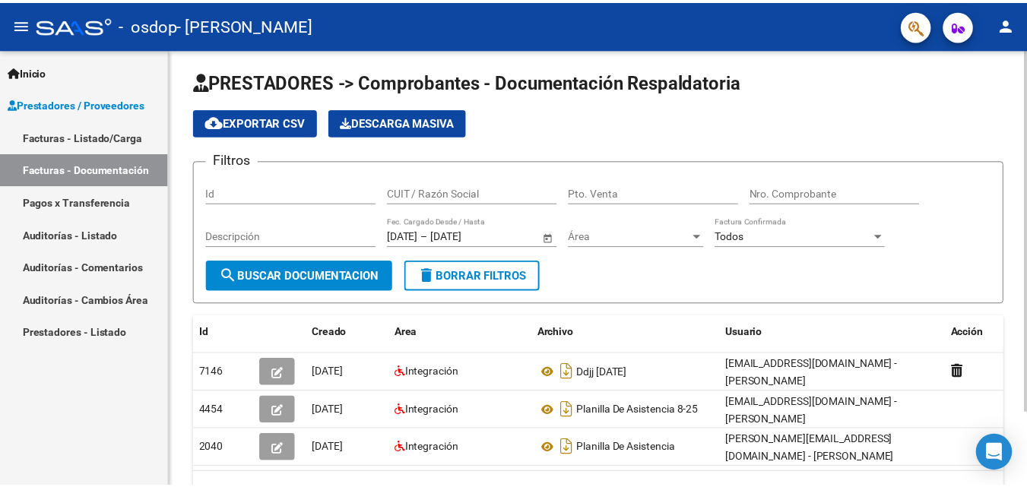
scroll to position [0, 0]
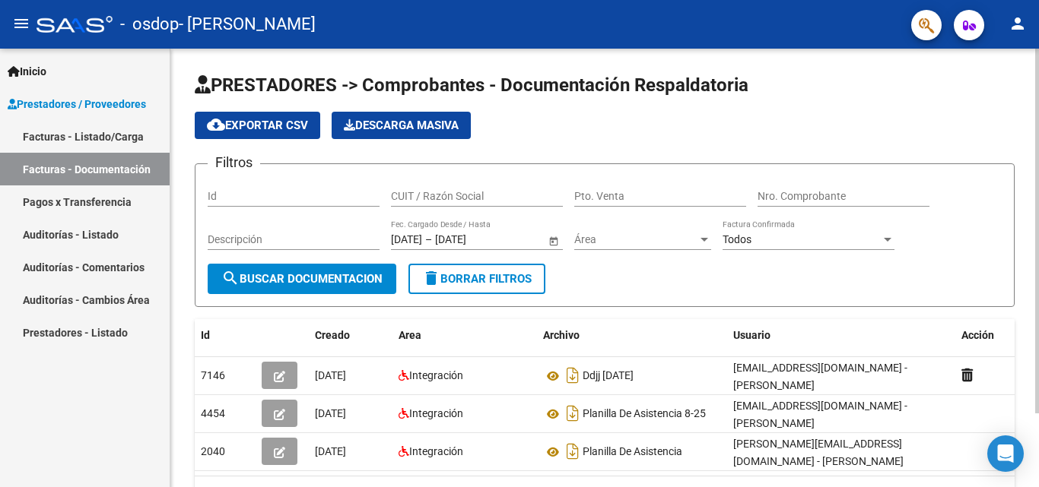
click at [1035, 176] on div at bounding box center [1037, 231] width 4 height 365
click at [1013, 19] on mat-icon "person" at bounding box center [1017, 23] width 18 height 18
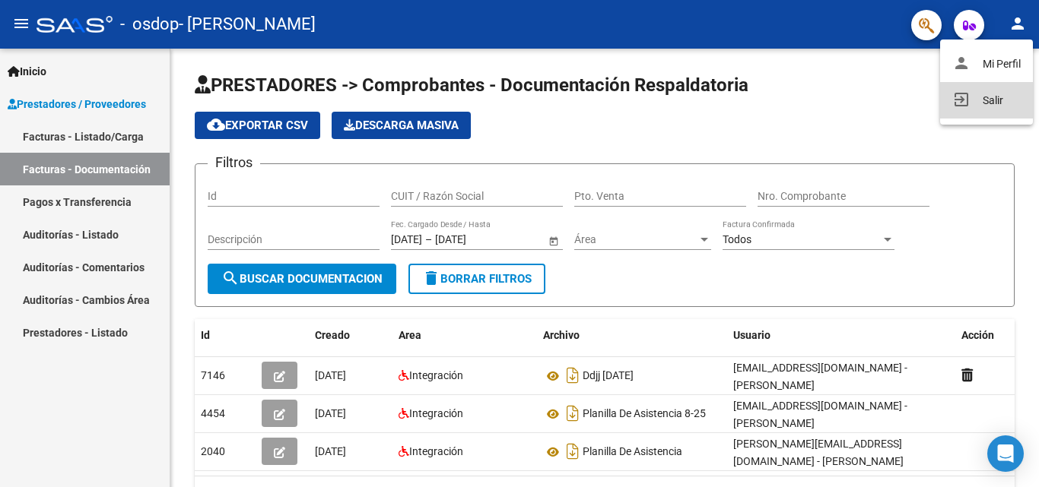
click at [997, 106] on button "exit_to_app Salir" at bounding box center [986, 100] width 93 height 36
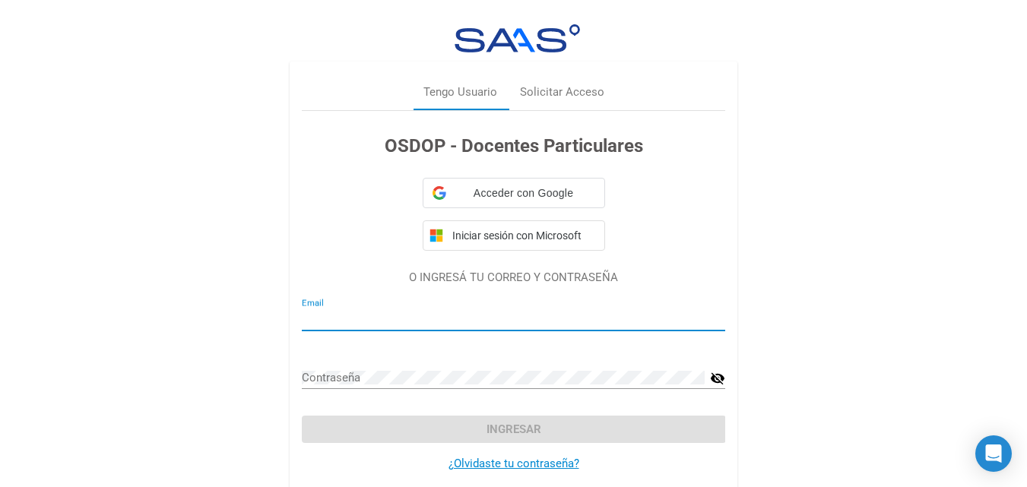
type input "[EMAIL_ADDRESS][DOMAIN_NAME]"
